Goal: Task Accomplishment & Management: Use online tool/utility

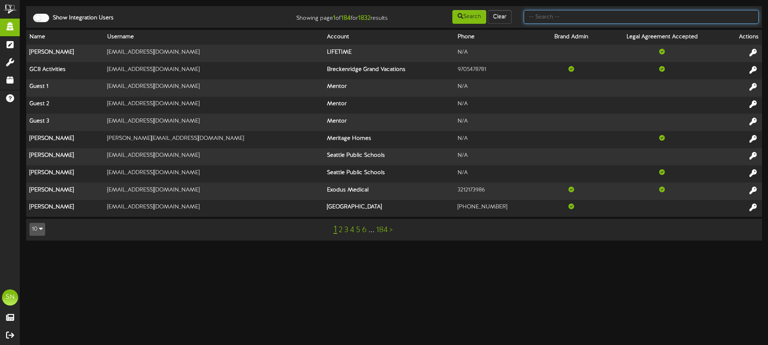
click at [574, 19] on input "text" at bounding box center [641, 17] width 235 height 14
type input "the picklr"
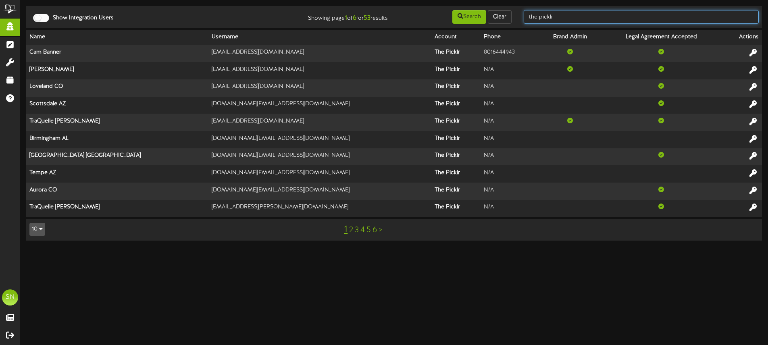
click at [578, 14] on input "the picklr" at bounding box center [641, 17] width 235 height 14
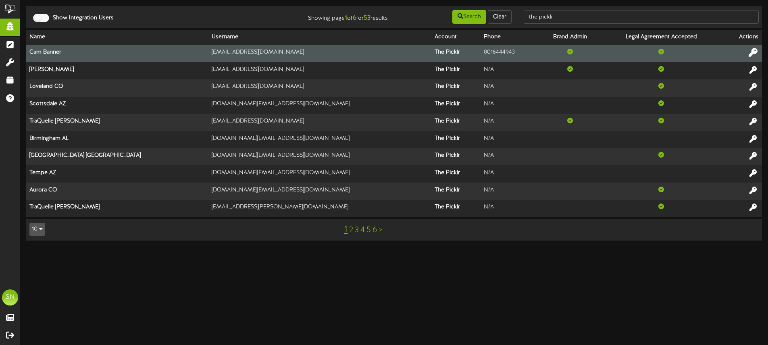
click at [756, 50] on icon at bounding box center [753, 52] width 9 height 9
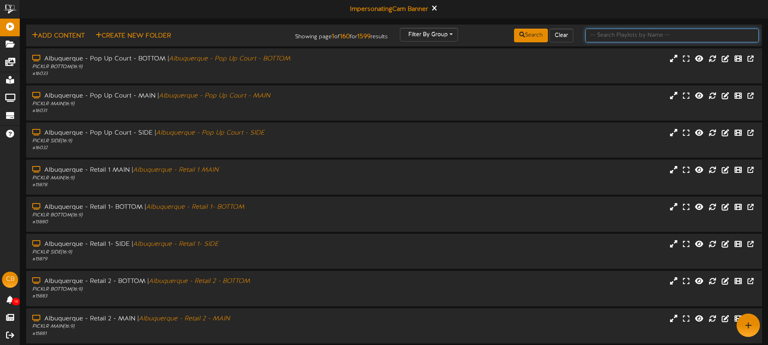
click at [606, 37] on input "text" at bounding box center [672, 36] width 173 height 14
paste input "Menomonee Falls"
type input "Menomonee Falls"
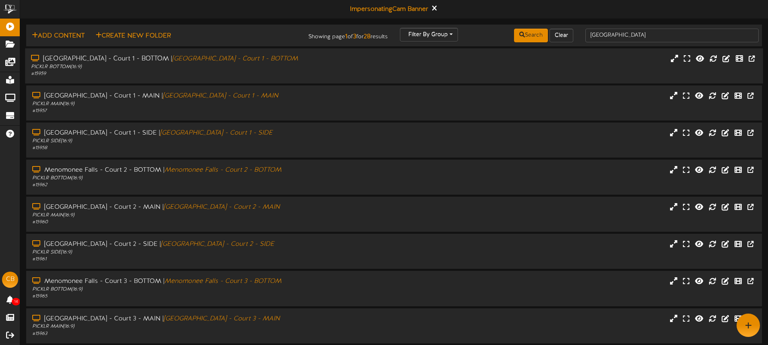
click at [260, 74] on div "# 15959" at bounding box center [179, 74] width 296 height 7
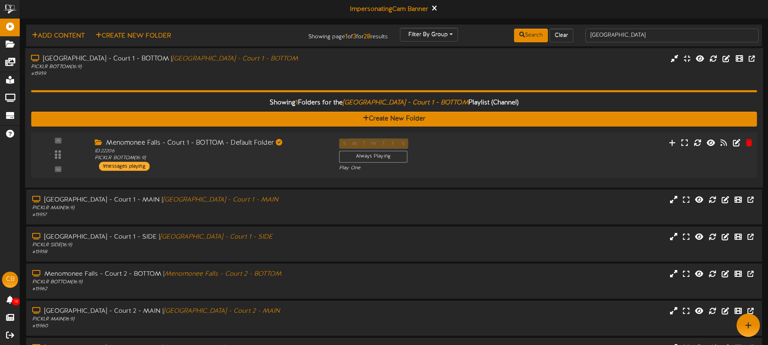
click at [267, 163] on div "Menomonee Falls - Court 1 - BOTTOM - Default Folder ID: 22206 PICKLR BOTTOM ( 1…" at bounding box center [211, 154] width 244 height 32
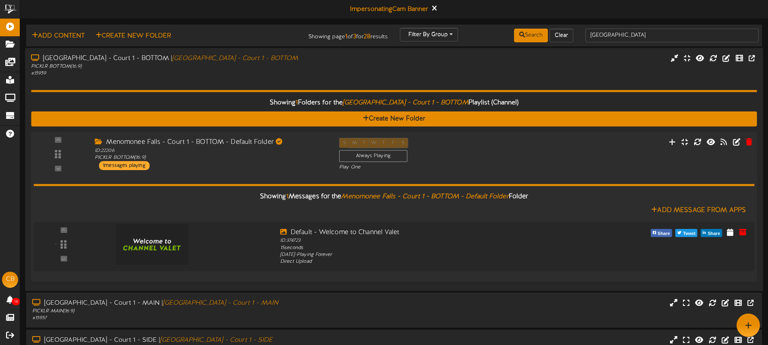
drag, startPoint x: 267, startPoint y: 163, endPoint x: 267, endPoint y: 155, distance: 8.9
click at [267, 163] on div "Menomonee Falls - Court 1 - BOTTOM - Default Folder ID: 22206 PICKLR BOTTOM ( 1…" at bounding box center [211, 154] width 244 height 32
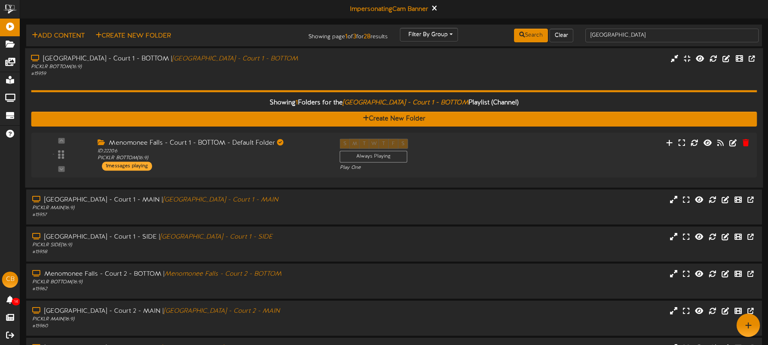
click at [281, 81] on div "Showing 1 Folders for the Menomonee Falls - Court 1 - BOTTOM Playlist (Channel)…" at bounding box center [394, 129] width 726 height 104
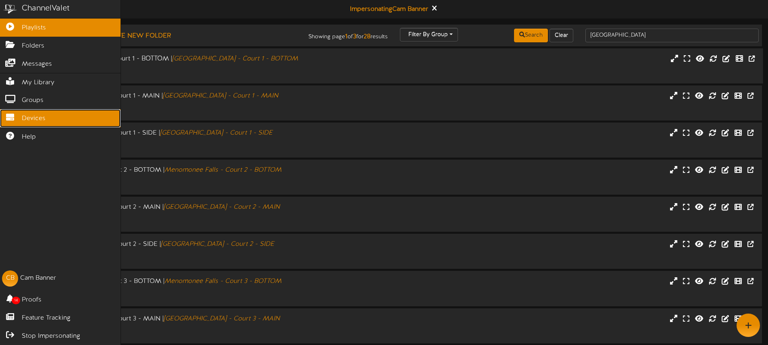
click at [31, 118] on span "Devices" at bounding box center [34, 118] width 24 height 9
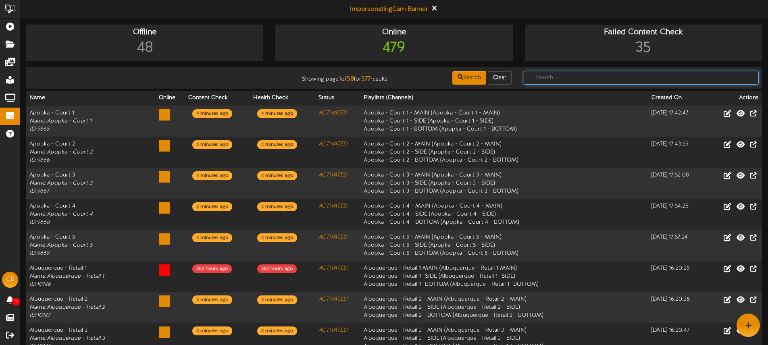
drag, startPoint x: 558, startPoint y: 79, endPoint x: 553, endPoint y: 77, distance: 5.1
click at [558, 79] on input "text" at bounding box center [641, 78] width 235 height 14
paste input "Menomonee Falls"
type input "Menomonee Falls"
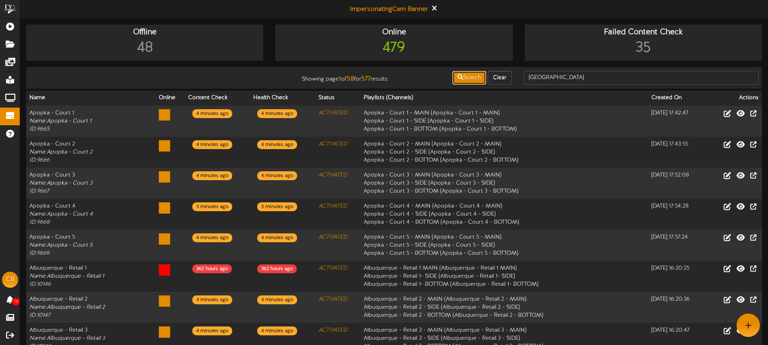
click at [472, 78] on button "Search" at bounding box center [470, 78] width 34 height 14
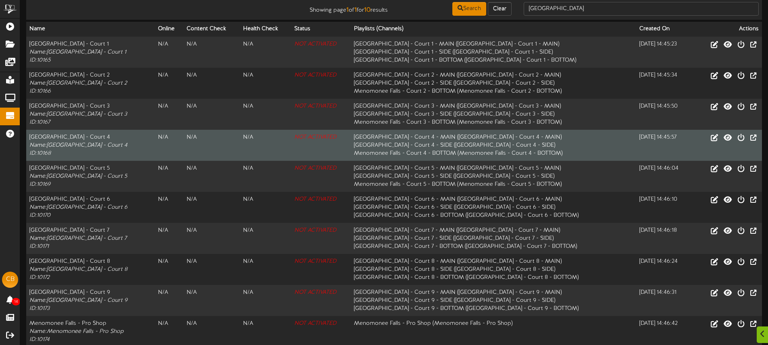
scroll to position [102, 0]
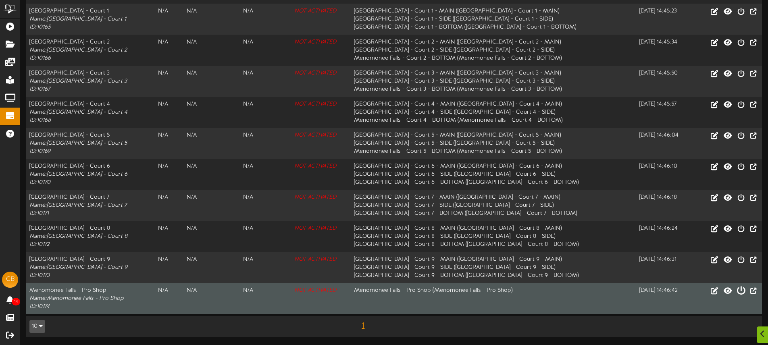
click at [740, 292] on icon at bounding box center [741, 290] width 9 height 9
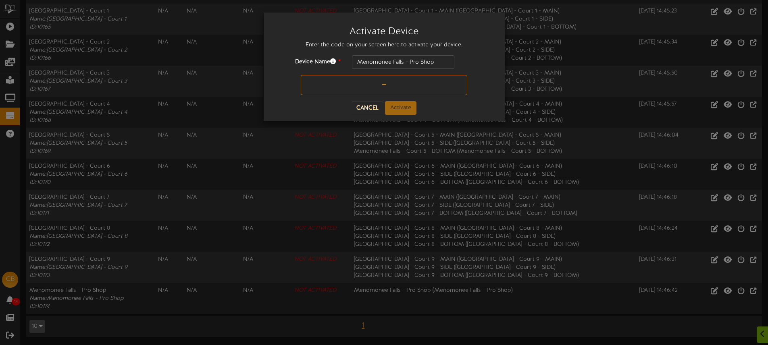
click at [377, 86] on input "text" at bounding box center [384, 85] width 167 height 20
paste input "91UHE"
type input "91UHE"
click at [403, 110] on button "Activate" at bounding box center [400, 108] width 31 height 14
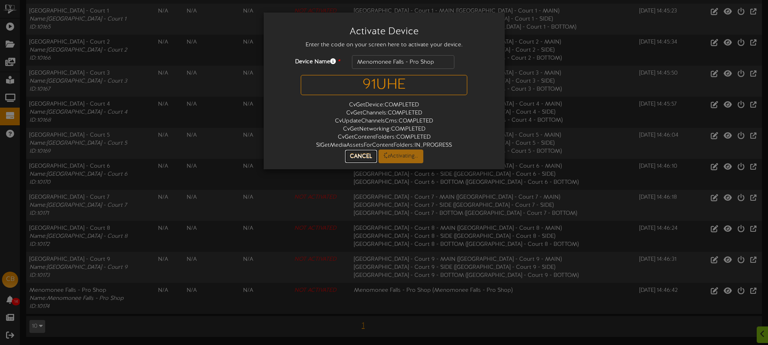
click at [366, 156] on button "Cancel" at bounding box center [361, 156] width 32 height 13
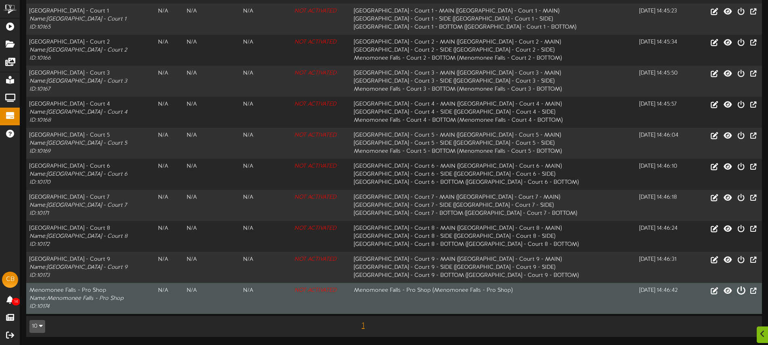
click at [742, 290] on icon at bounding box center [741, 290] width 9 height 9
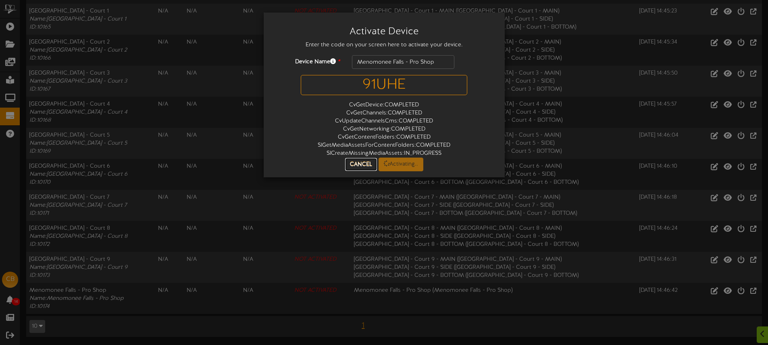
click at [361, 164] on button "Cancel" at bounding box center [361, 164] width 32 height 13
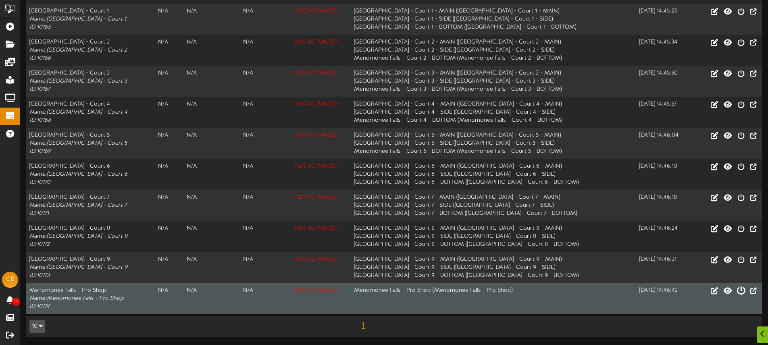
click at [744, 290] on icon at bounding box center [741, 290] width 9 height 9
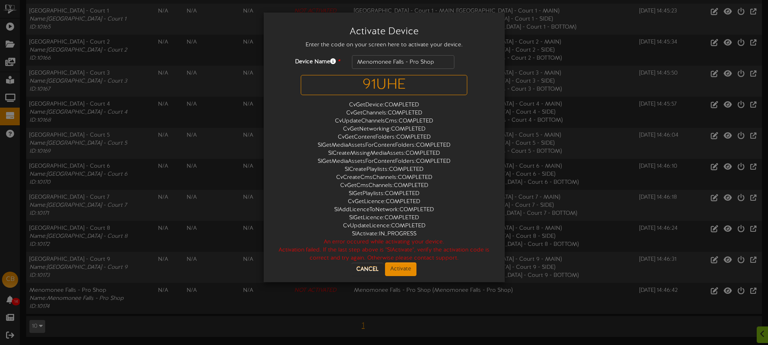
click at [416, 85] on input "91UHE" at bounding box center [384, 85] width 167 height 20
type input "9"
paste input "91UHE"
type input "9"
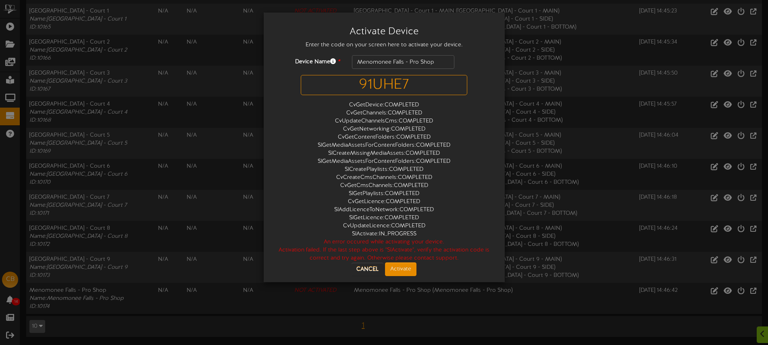
type input "91UHE7"
click at [403, 267] on button "Activate" at bounding box center [400, 270] width 31 height 14
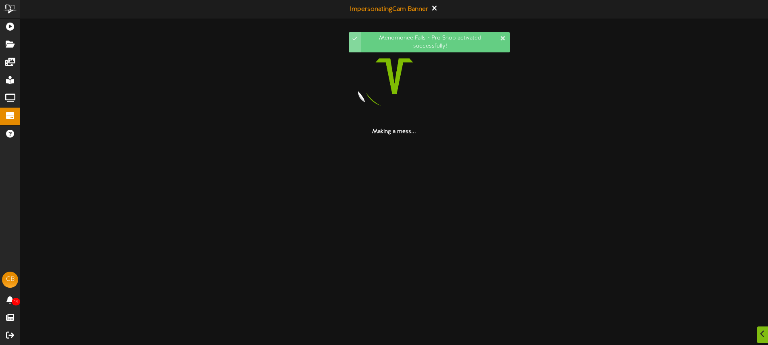
scroll to position [0, 0]
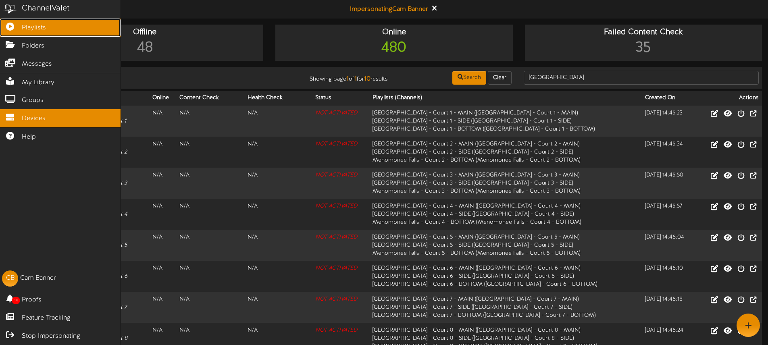
click at [15, 28] on icon at bounding box center [10, 26] width 20 height 6
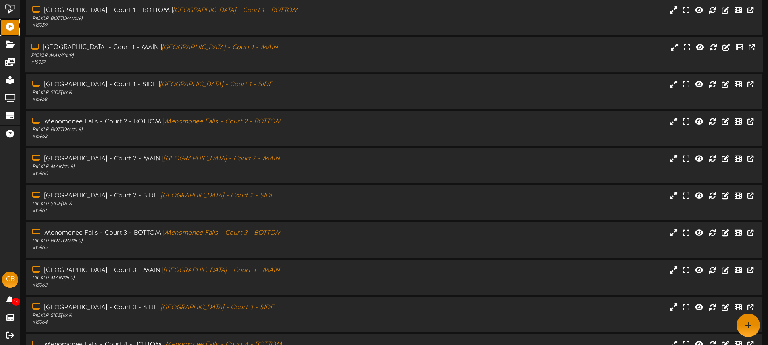
scroll to position [106, 0]
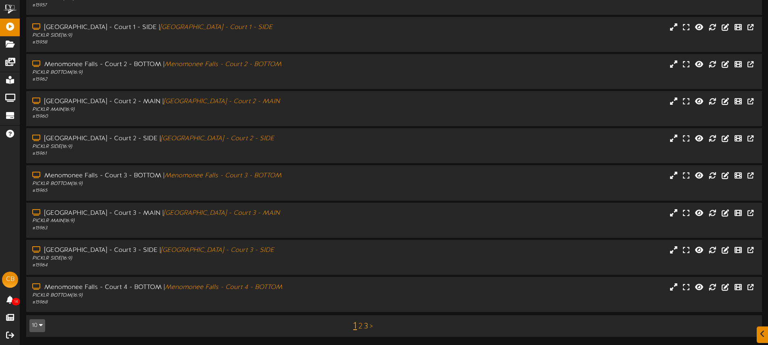
click at [366, 328] on link "3" at bounding box center [366, 326] width 4 height 9
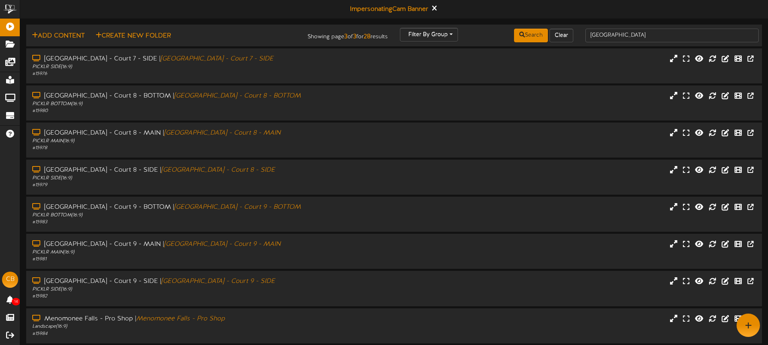
scroll to position [31, 0]
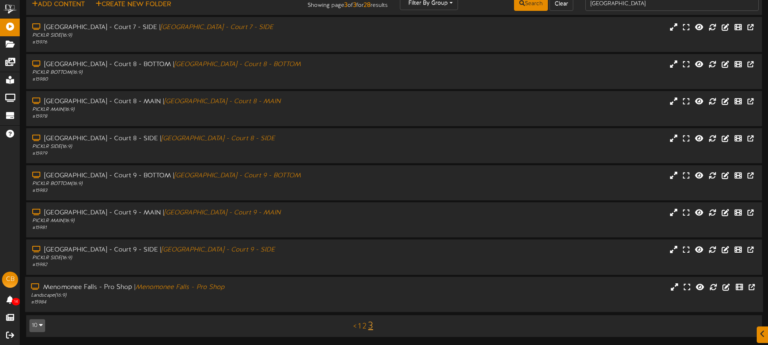
click at [340, 290] on div "Menomonee Falls - Pro Shop | Menomonee Falls - Pro Shop Landscape ( 16:9 ) # 15…" at bounding box center [394, 294] width 738 height 23
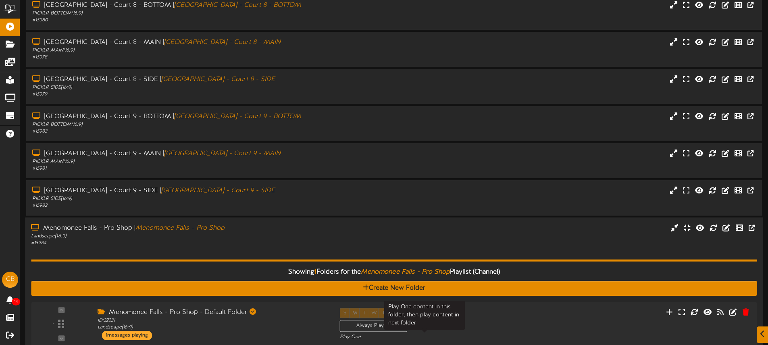
scroll to position [136, 0]
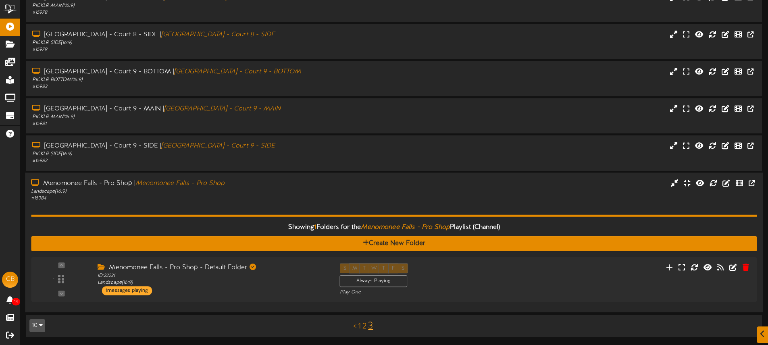
click at [392, 181] on div "Menomonee Falls - Pro Shop | Menomonee Falls - Pro Shop Landscape ( 16:9 ) # 15…" at bounding box center [394, 190] width 738 height 23
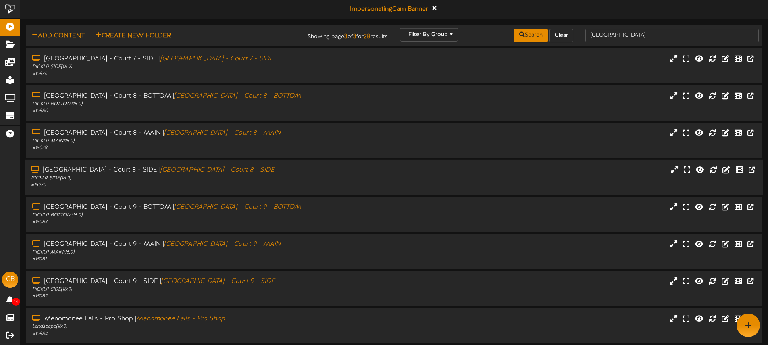
scroll to position [31, 0]
